Goal: Navigation & Orientation: Find specific page/section

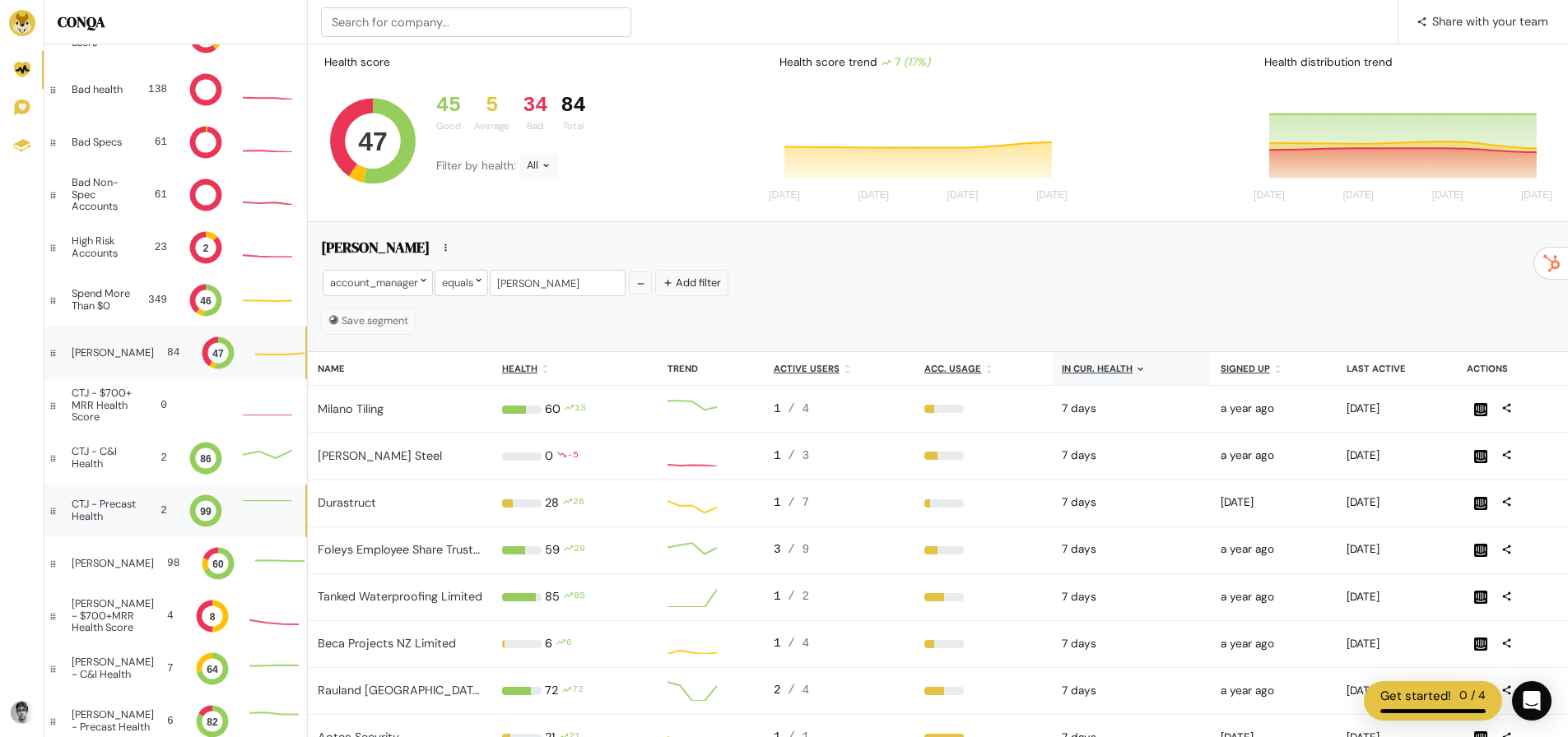
click at [124, 522] on div "CTJ - Precast Health" at bounding box center [103, 510] width 65 height 23
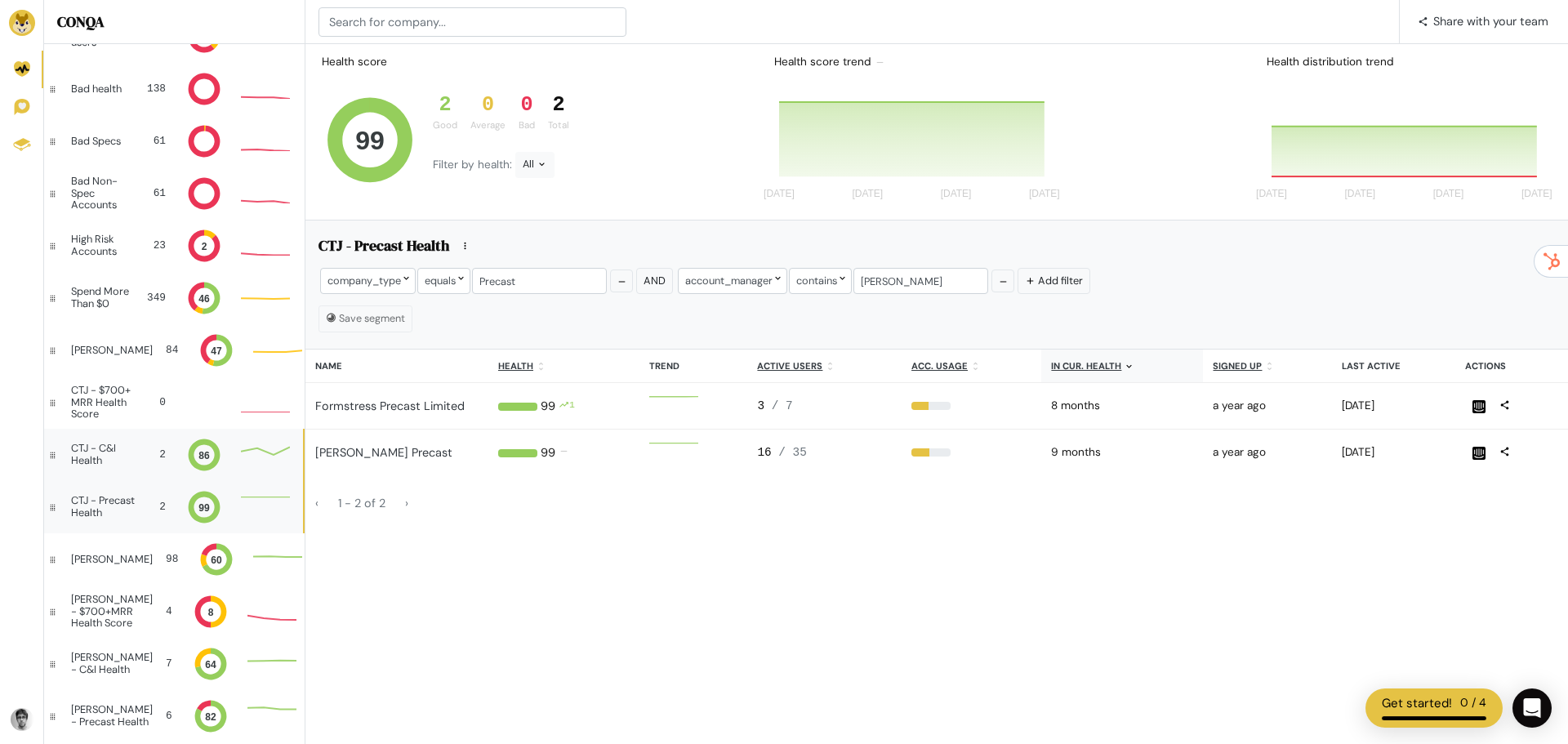
click at [123, 441] on div "CTJ - C&I Health 2 86" at bounding box center [174, 455] width 259 height 52
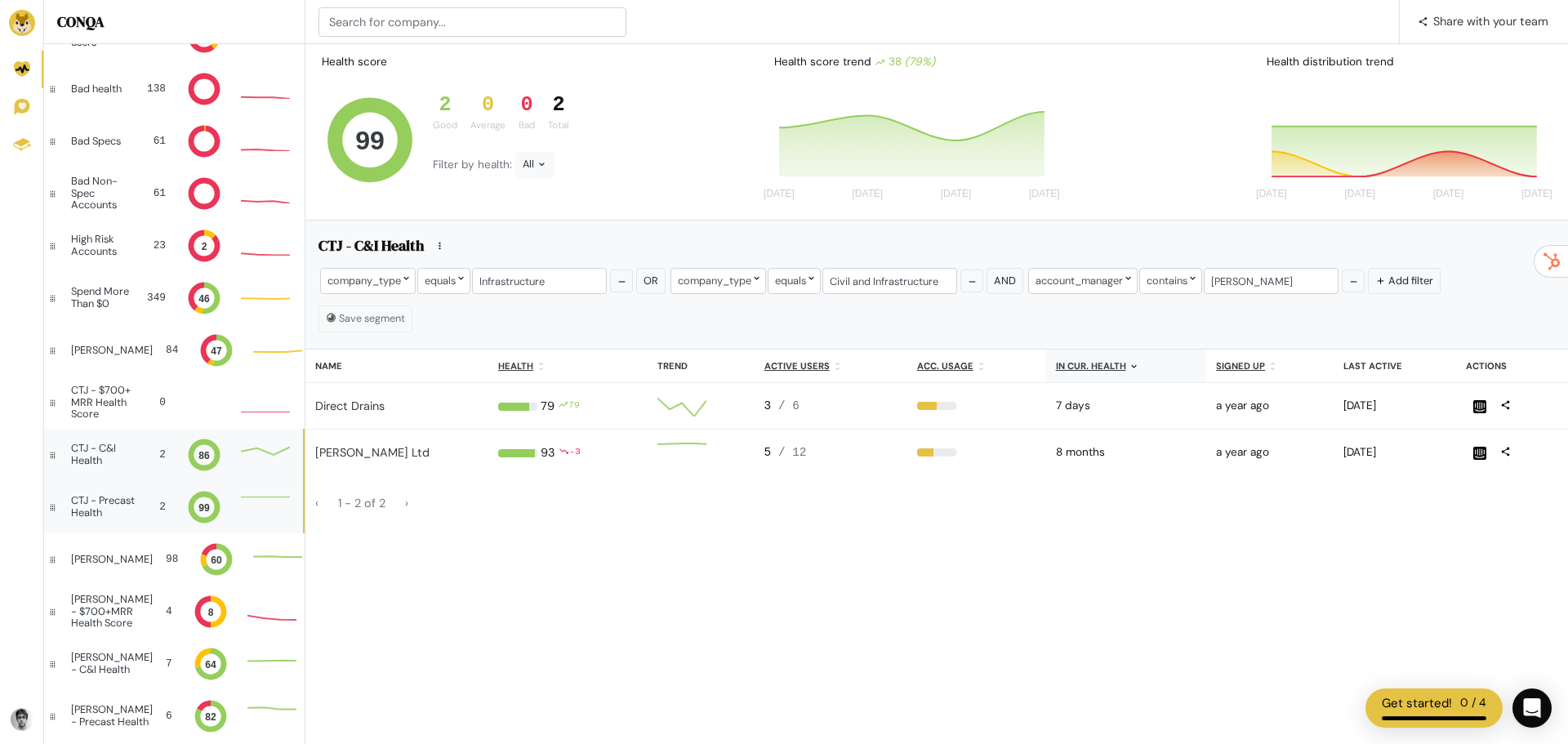
click at [113, 509] on div "CTJ - Precast Health" at bounding box center [103, 506] width 65 height 23
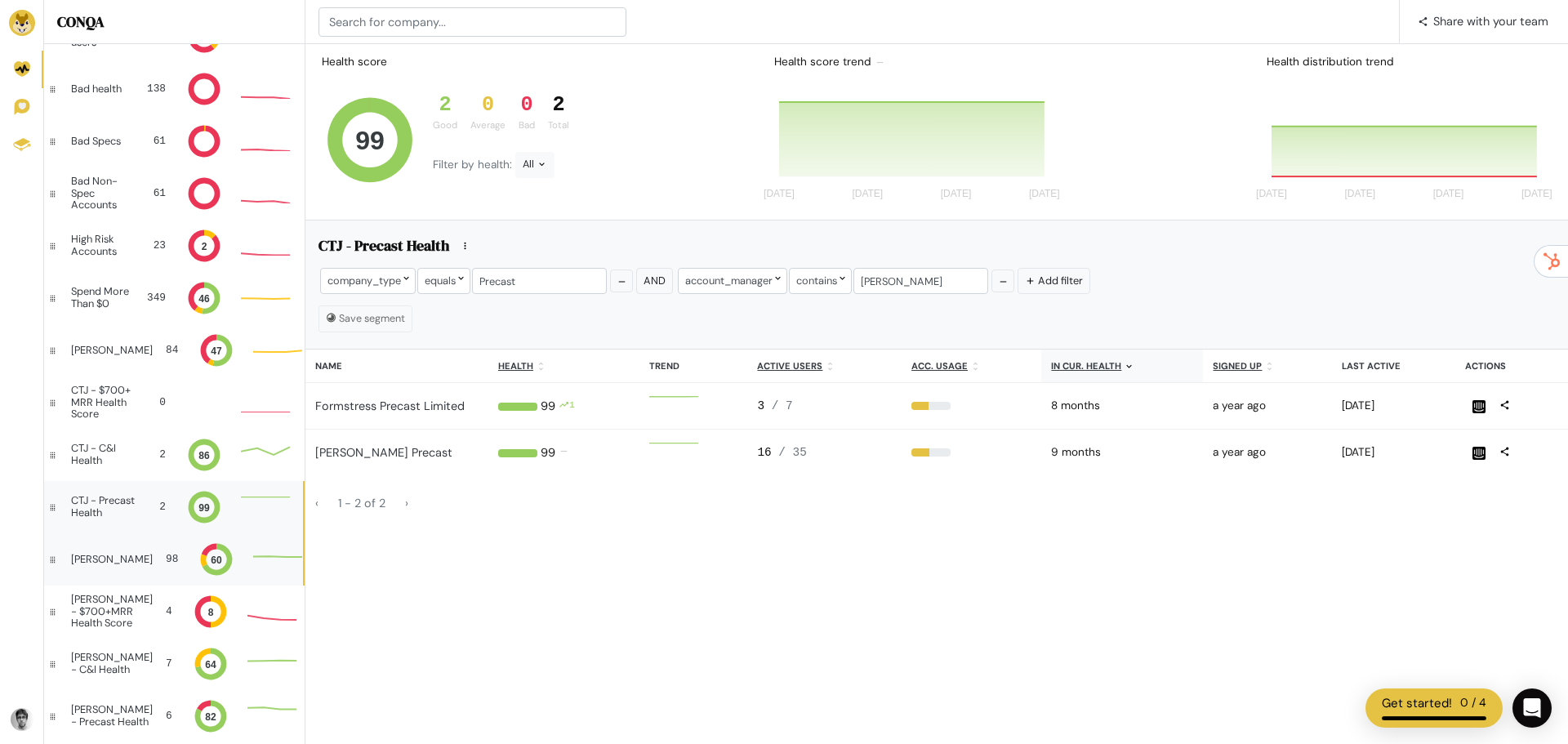
click at [113, 555] on div "[PERSON_NAME]" at bounding box center [111, 559] width 81 height 12
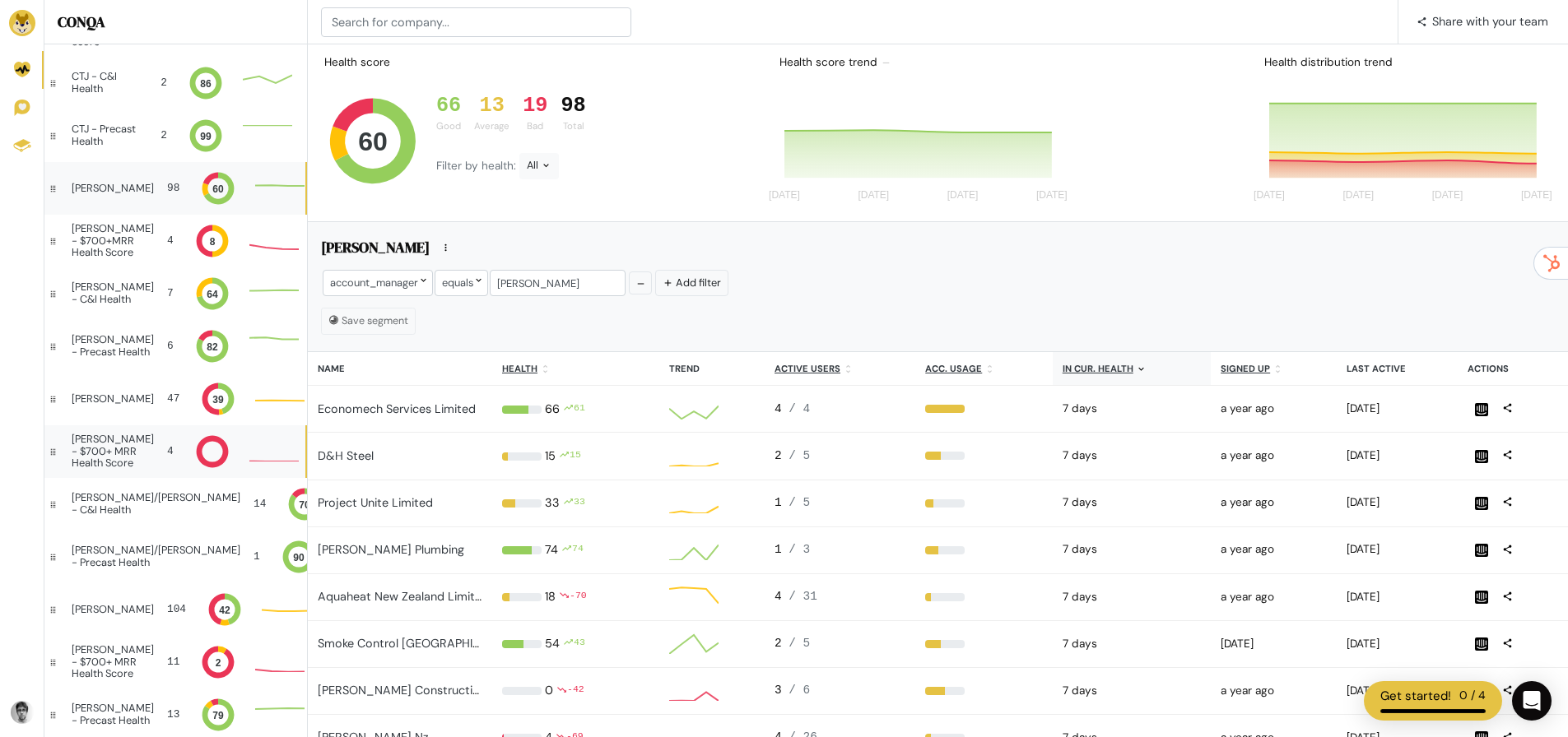
click at [140, 461] on div "[PERSON_NAME] - $700+ MRR Health Score 4" at bounding box center [176, 451] width 261 height 53
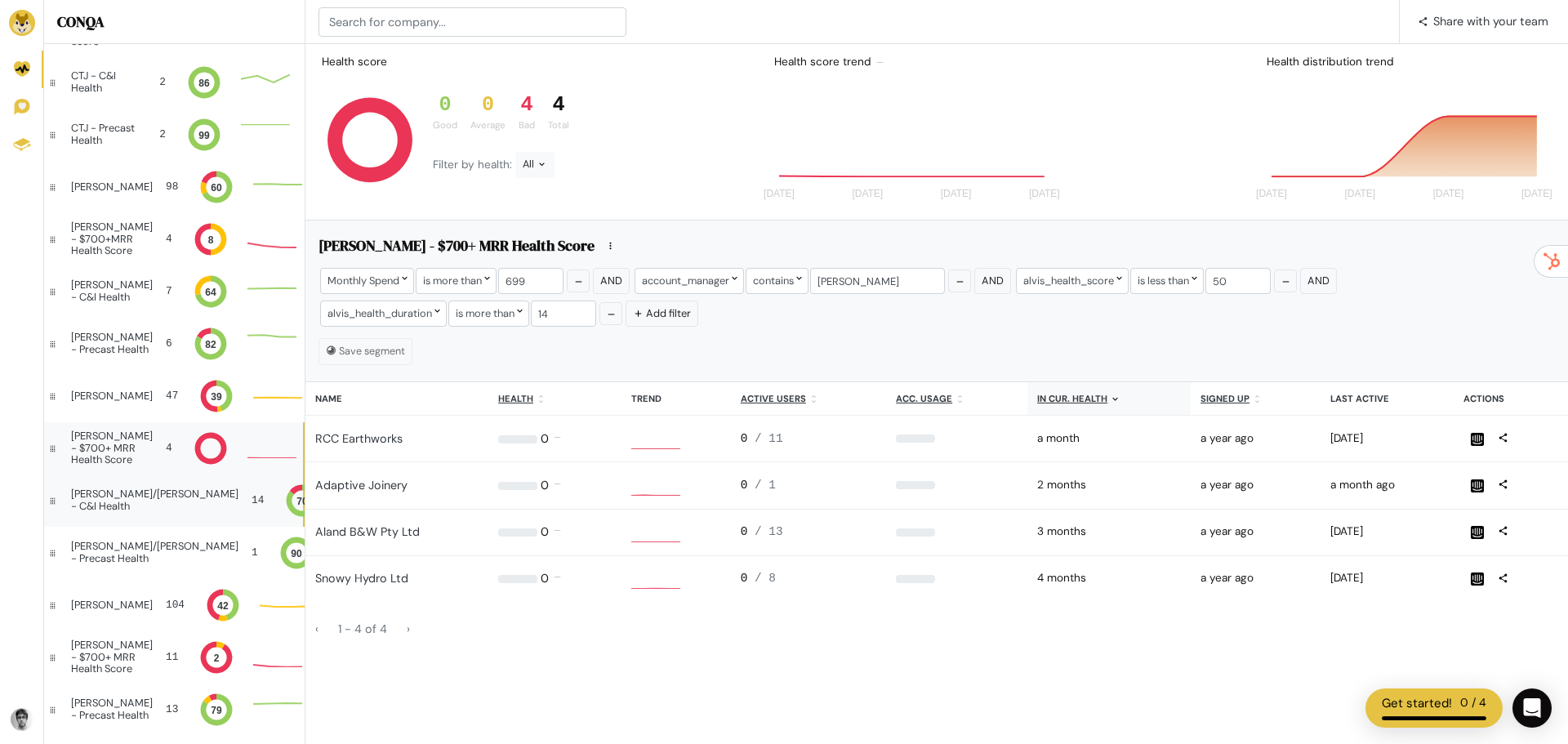
click at [137, 505] on div "[PERSON_NAME]/[PERSON_NAME] - C&I Health 14 70" at bounding box center [174, 500] width 259 height 52
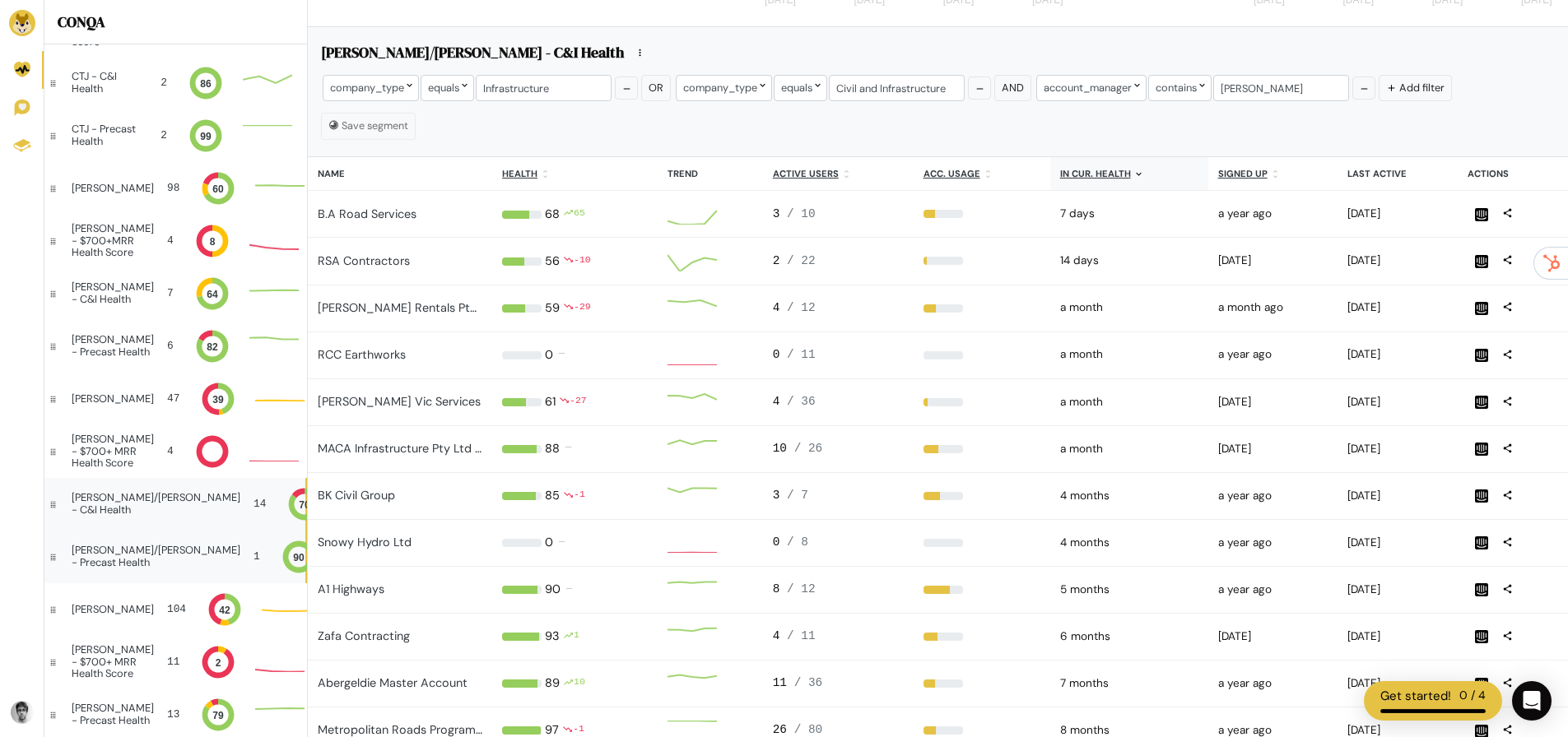
click at [113, 562] on div "[PERSON_NAME]/[PERSON_NAME] - Precast Health" at bounding box center [155, 557] width 169 height 23
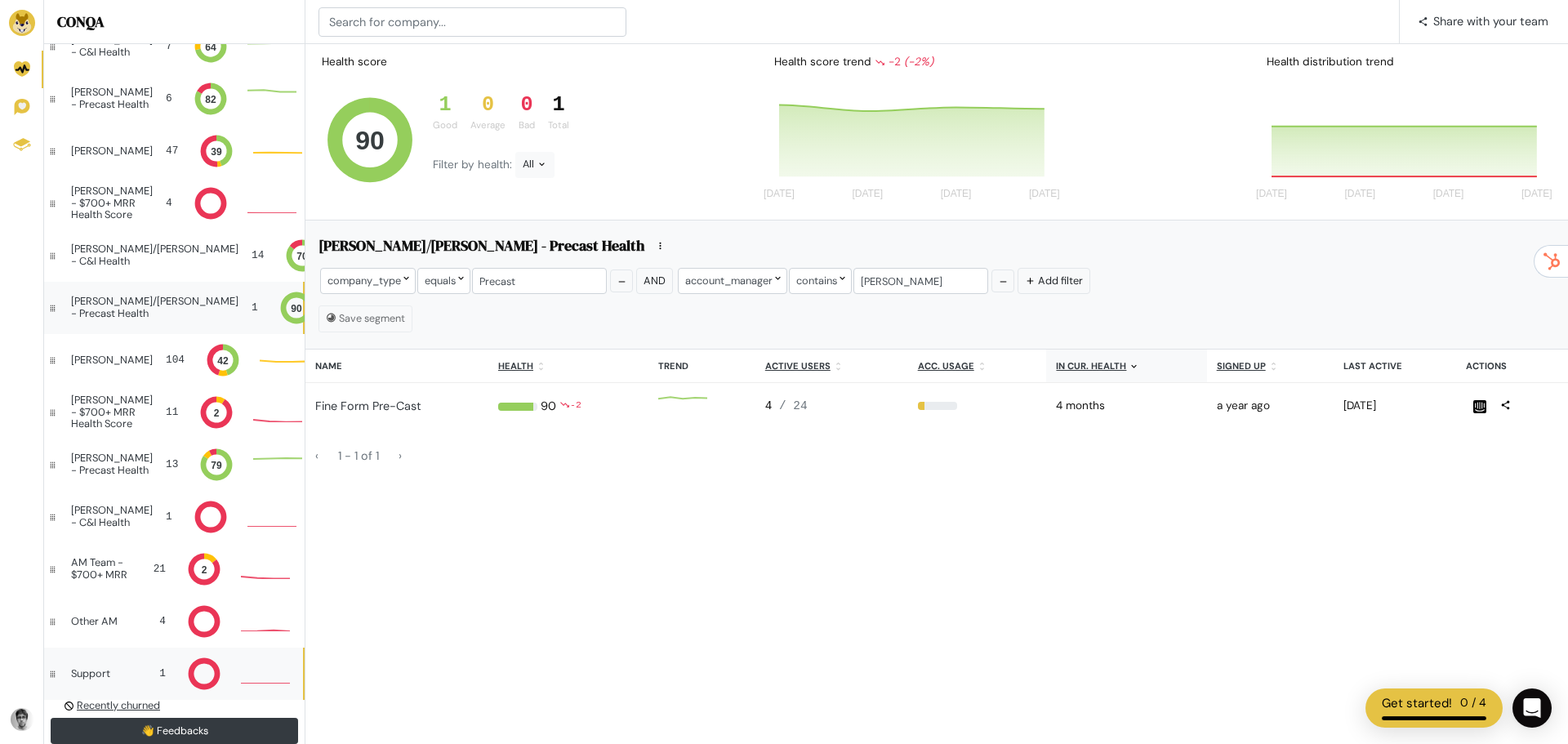
click at [110, 658] on div "Support 1" at bounding box center [174, 673] width 259 height 52
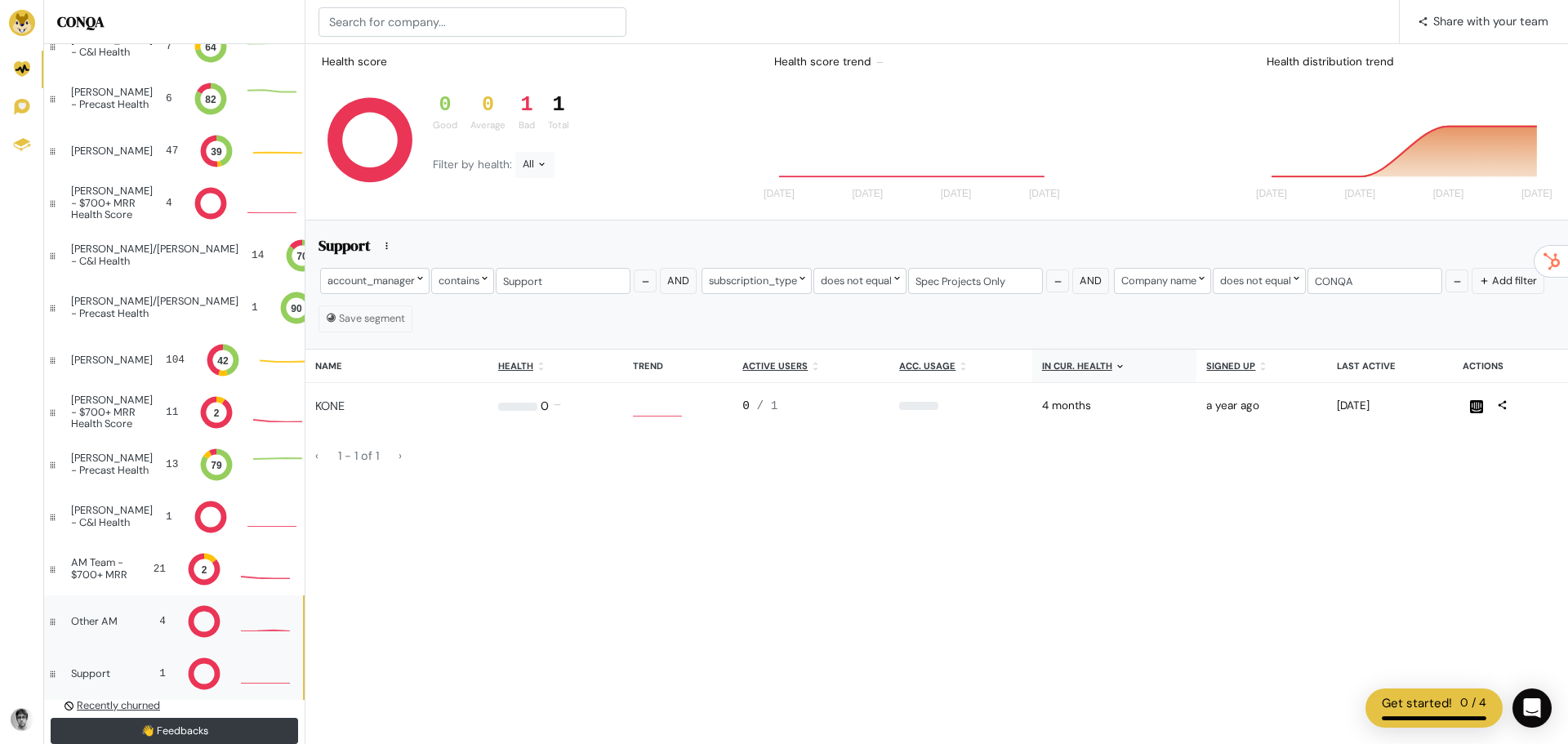
click at [86, 627] on div "Other AM" at bounding box center [98, 621] width 55 height 12
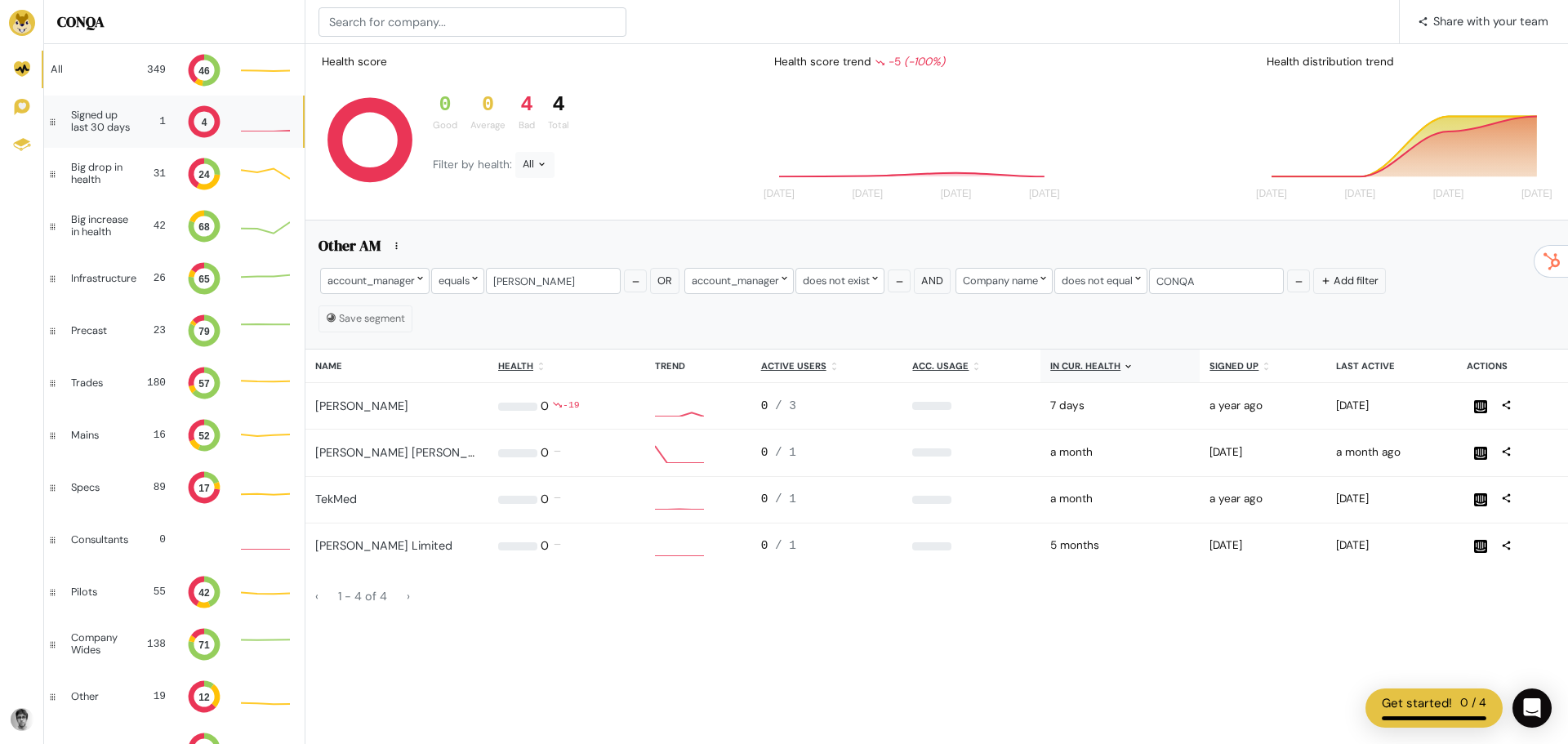
click at [66, 126] on div "Signed up last 30 days 1 4" at bounding box center [174, 122] width 259 height 52
